Goal: Find contact information: Find contact information

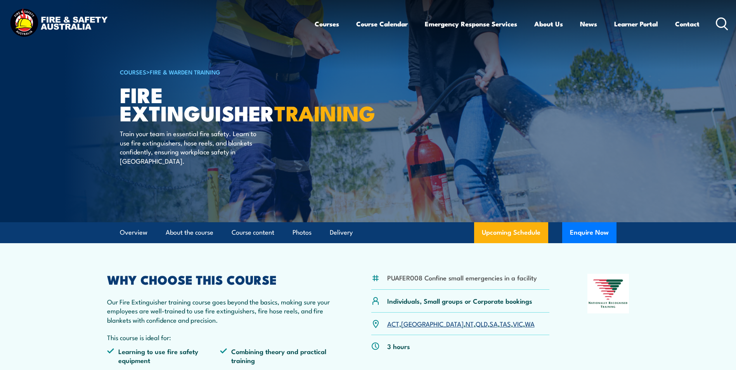
click at [720, 21] on icon at bounding box center [722, 23] width 12 height 13
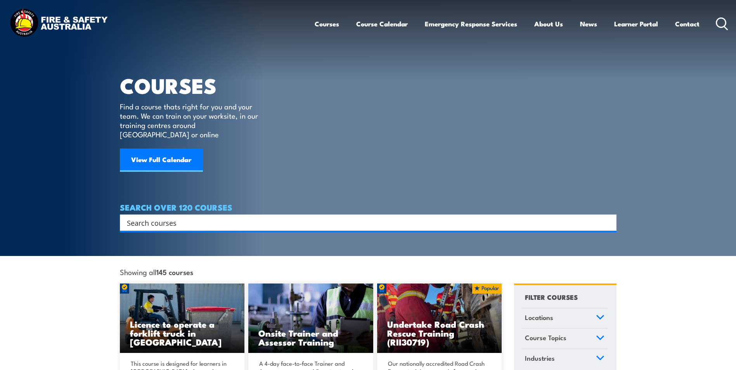
click at [398, 203] on h4 "SEARCH OVER 120 COURSES" at bounding box center [368, 207] width 497 height 9
click at [396, 217] on input "Search input" at bounding box center [363, 223] width 472 height 12
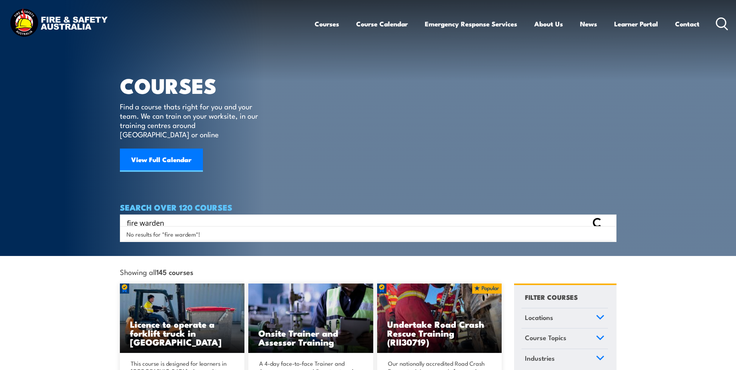
type input "fire warden"
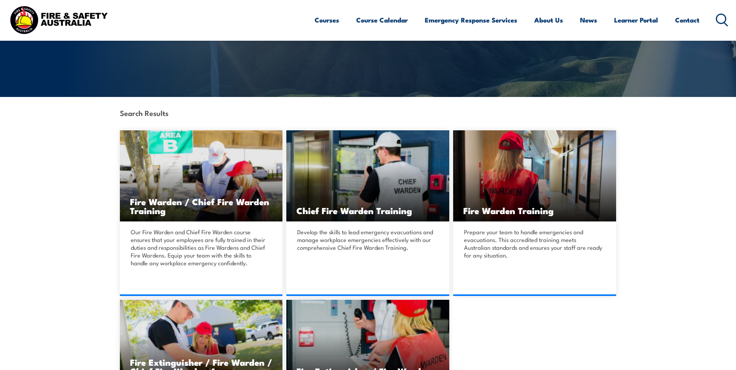
scroll to position [194, 0]
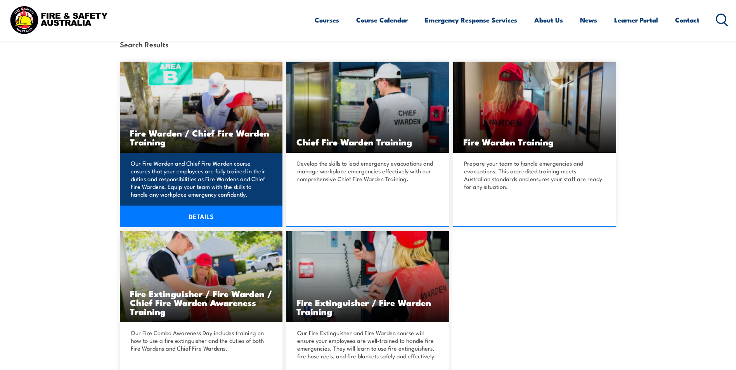
click at [212, 222] on link "DETAILS" at bounding box center [201, 217] width 163 height 22
click at [207, 170] on p "Our Fire Warden and Chief Fire Warden course ensures that your employees are fu…" at bounding box center [200, 178] width 139 height 39
click at [204, 122] on img at bounding box center [201, 107] width 163 height 91
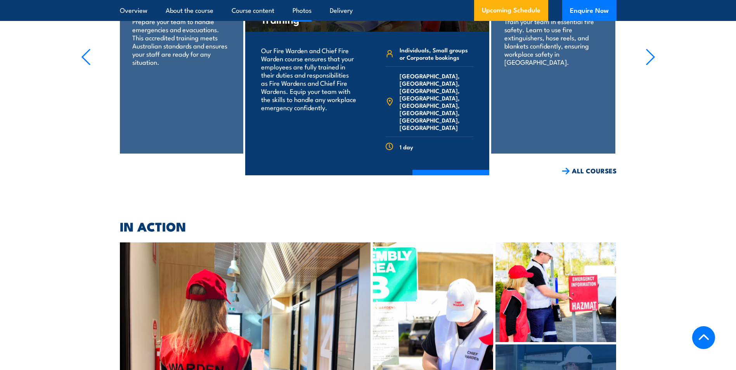
scroll to position [3973, 0]
